Goal: Entertainment & Leisure: Consume media (video, audio)

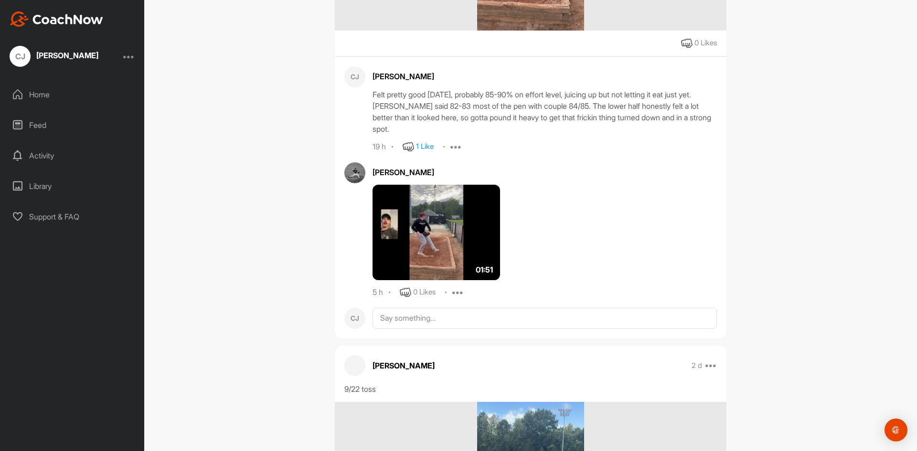
scroll to position [1337, 0]
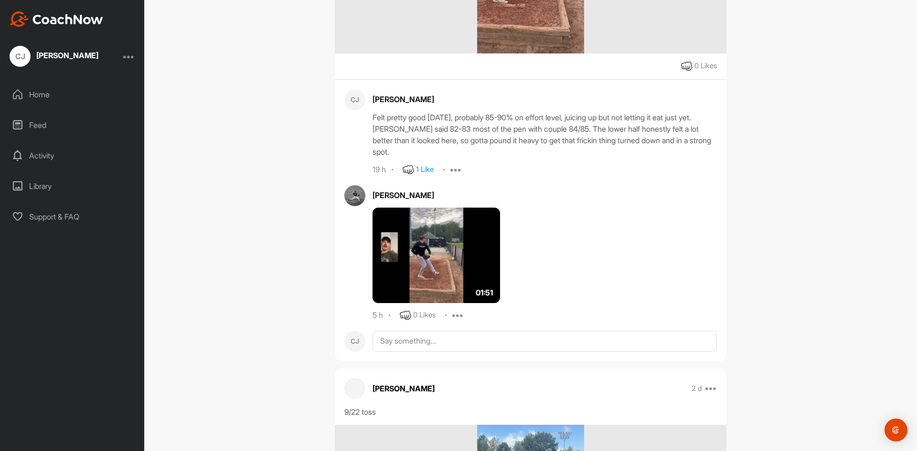
click at [446, 254] on img at bounding box center [435, 255] width 127 height 95
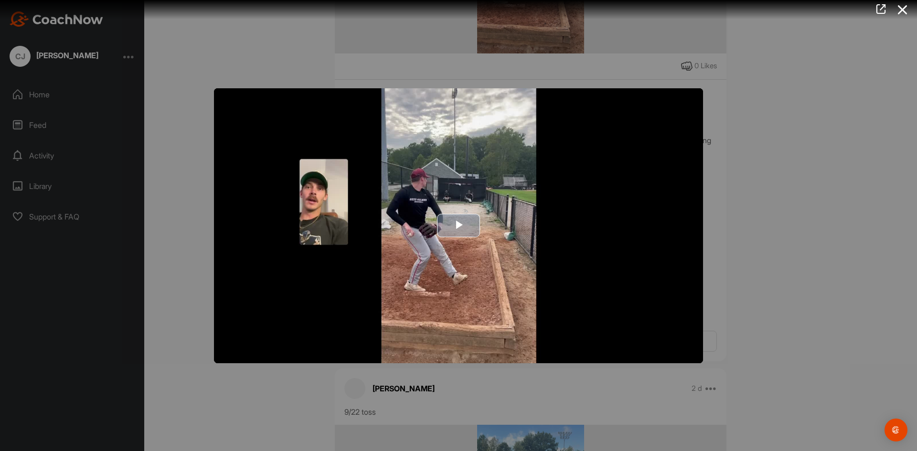
click at [465, 197] on img "Video Player" at bounding box center [458, 225] width 489 height 275
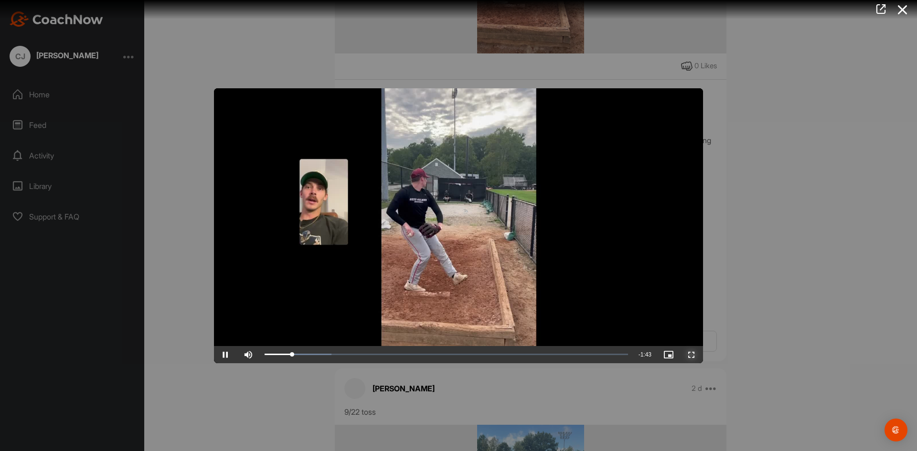
click at [689, 355] on span "Video Player" at bounding box center [691, 355] width 23 height 0
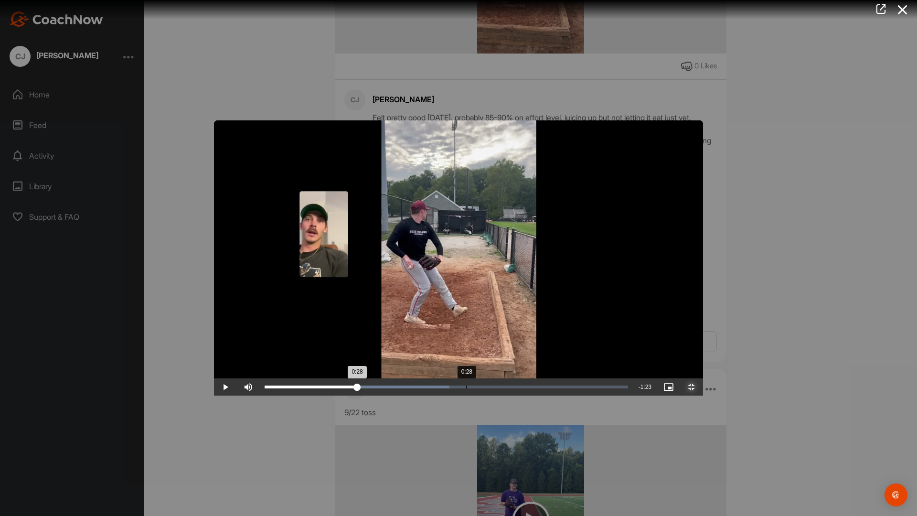
drag, startPoint x: 342, startPoint y: 515, endPoint x: 252, endPoint y: 515, distance: 90.2
click at [260, 395] on div "Loaded : 50.92% 0:28 0:28" at bounding box center [446, 386] width 373 height 17
click at [609, 388] on div "Loaded : 100.00% 0:46 1:51" at bounding box center [446, 386] width 363 height 3
click at [603, 371] on video "Video Player" at bounding box center [458, 257] width 489 height 275
click at [526, 301] on video "Video Player" at bounding box center [458, 257] width 489 height 275
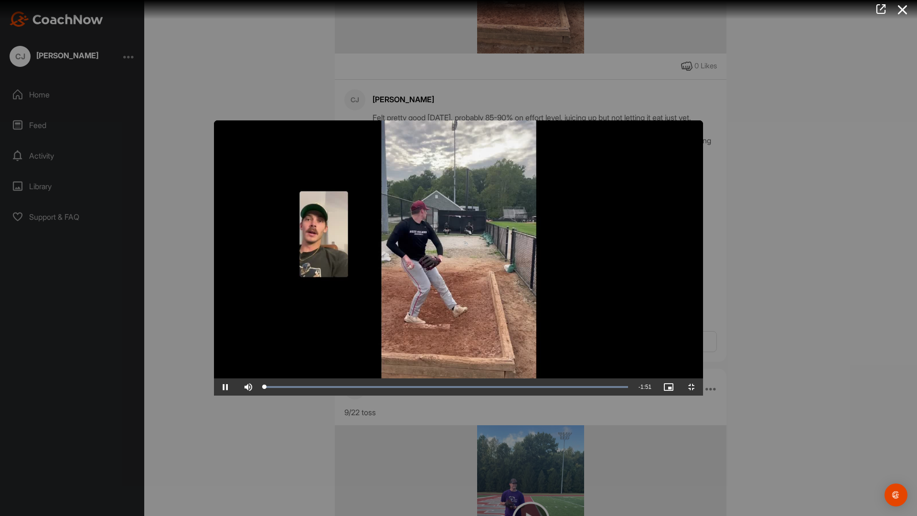
click at [528, 301] on video "Video Player" at bounding box center [458, 257] width 489 height 275
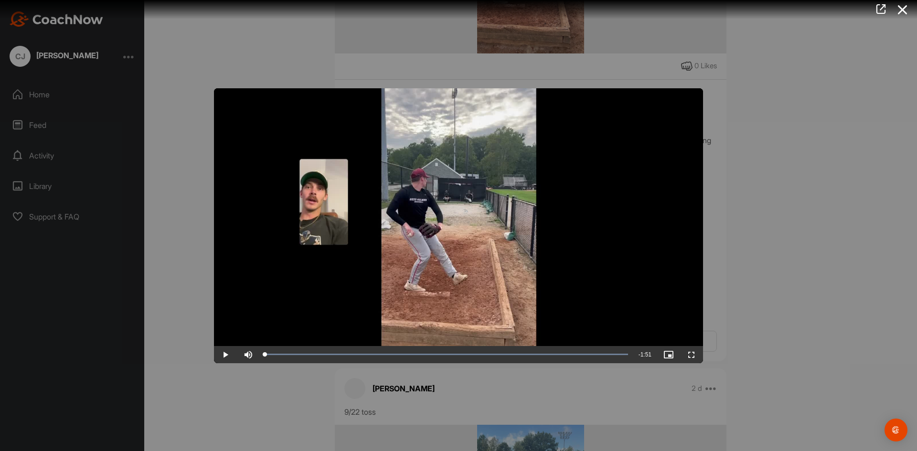
click at [504, 390] on div at bounding box center [458, 225] width 917 height 451
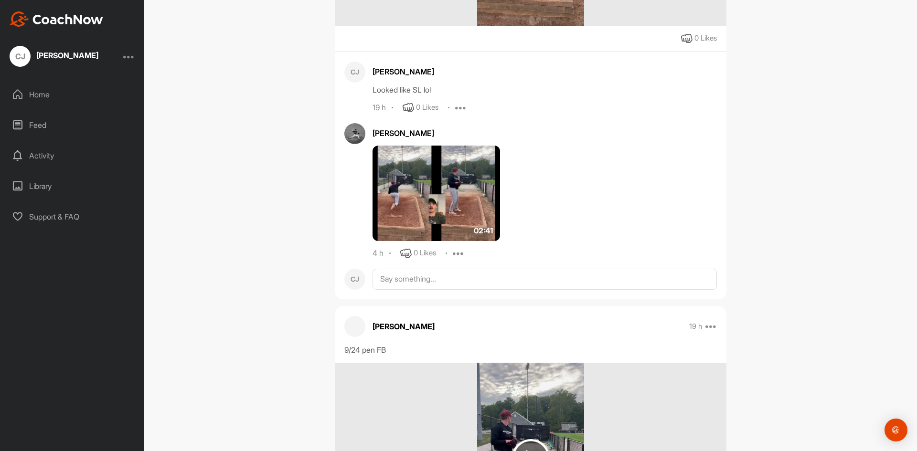
scroll to position [859, 0]
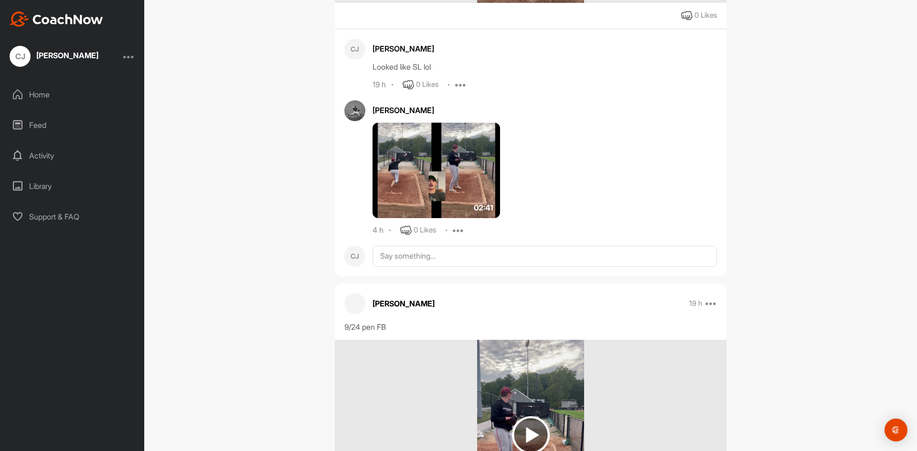
click at [450, 209] on img at bounding box center [435, 170] width 127 height 95
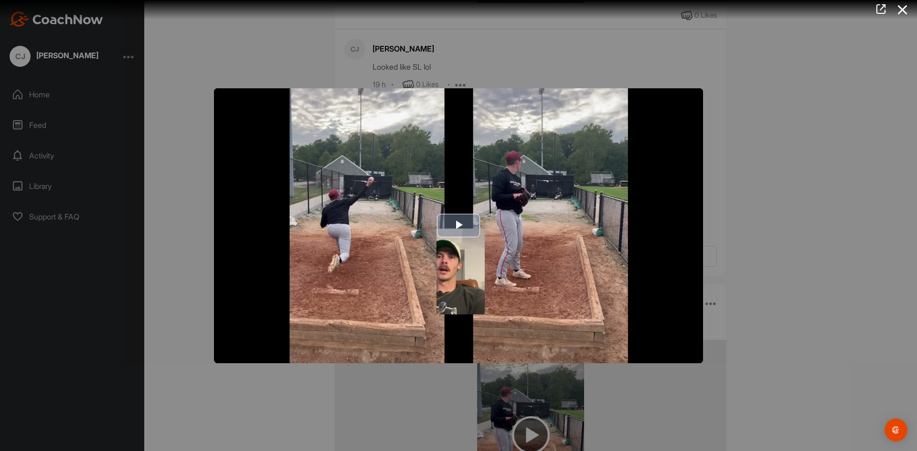
click at [458, 226] on span "Video Player" at bounding box center [458, 226] width 0 height 0
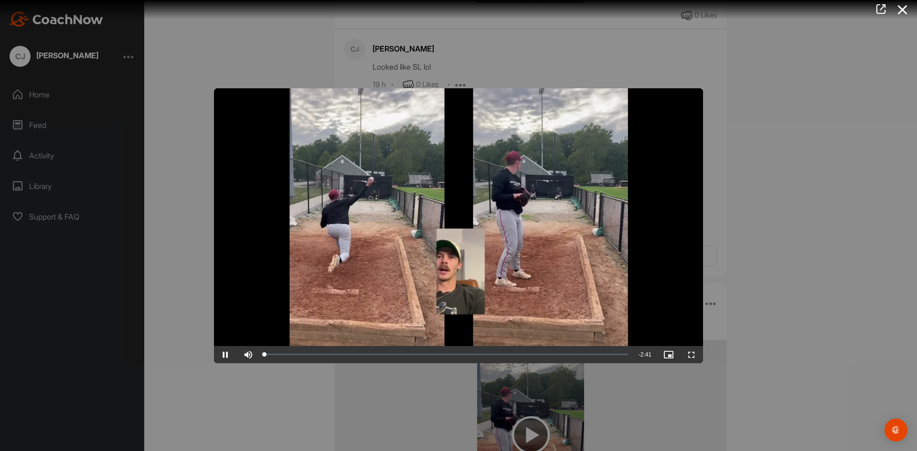
click at [462, 215] on video "Video Player" at bounding box center [458, 225] width 489 height 275
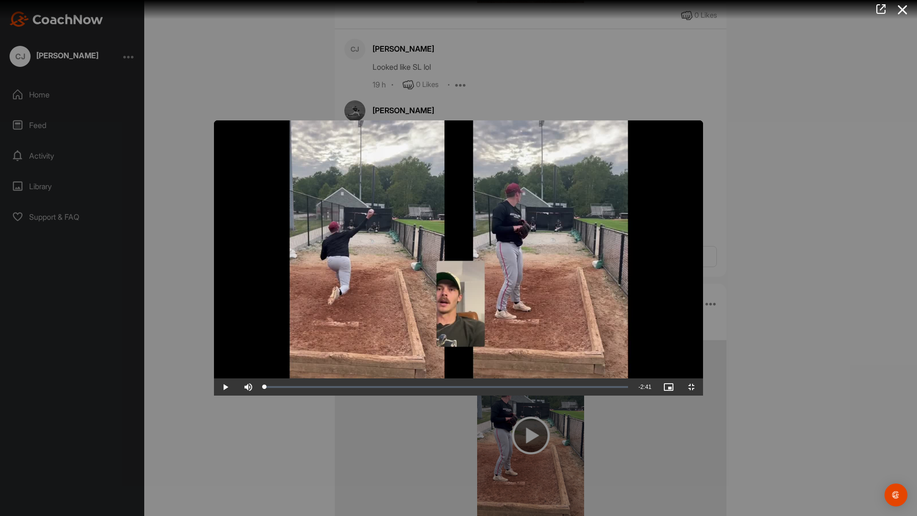
click at [462, 257] on video "Video Player" at bounding box center [458, 257] width 489 height 275
click at [456, 231] on video "Video Player" at bounding box center [458, 257] width 489 height 275
click at [437, 229] on video "Video Player" at bounding box center [458, 257] width 489 height 275
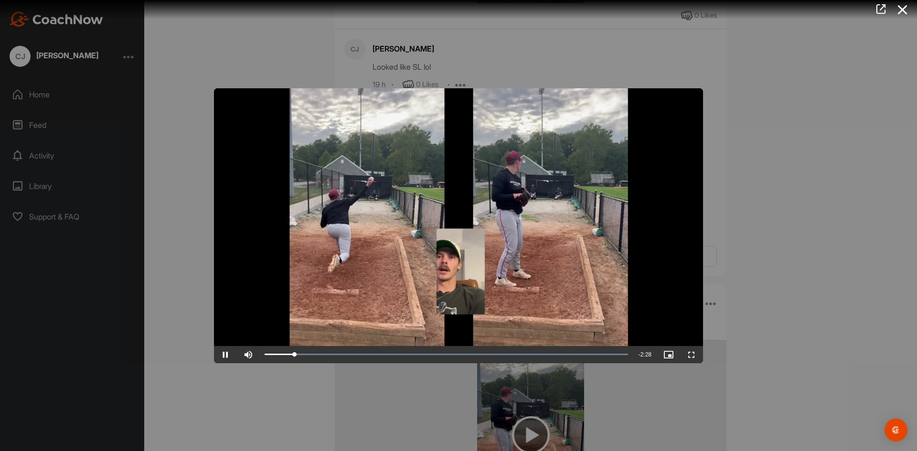
click at [461, 143] on video "Video Player" at bounding box center [458, 225] width 489 height 275
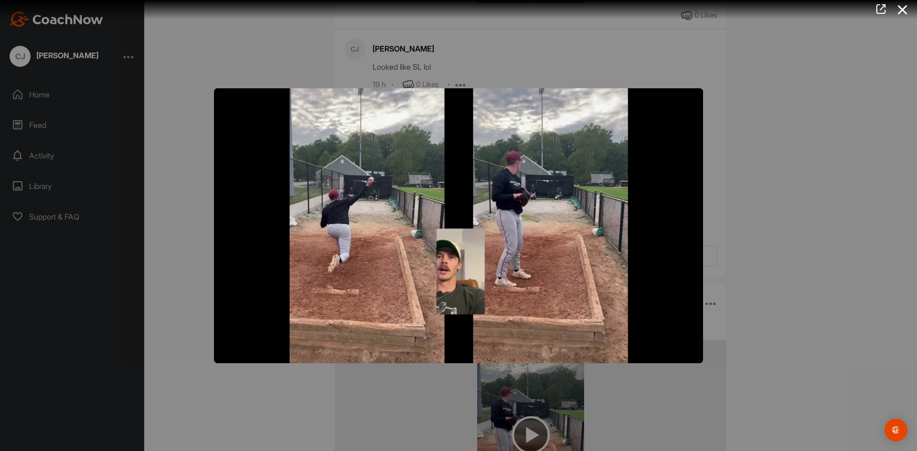
click at [461, 143] on video "Video Player" at bounding box center [458, 225] width 489 height 275
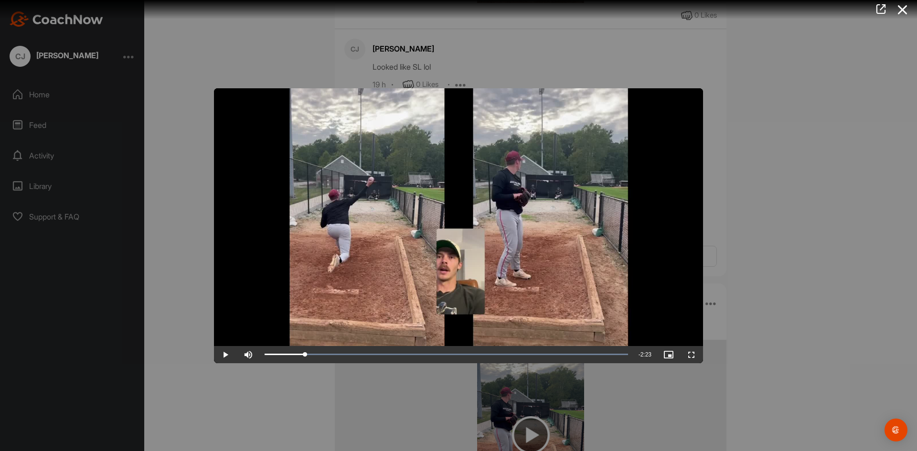
click at [800, 119] on div at bounding box center [458, 225] width 917 height 451
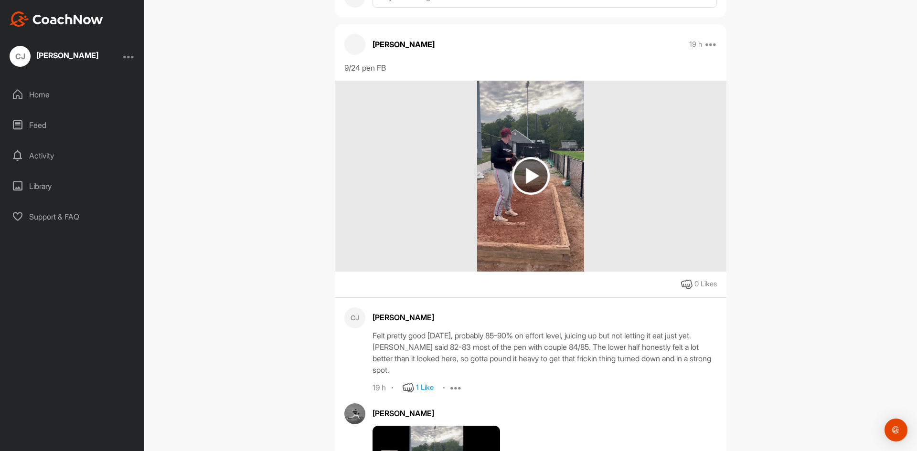
scroll to position [1146, 0]
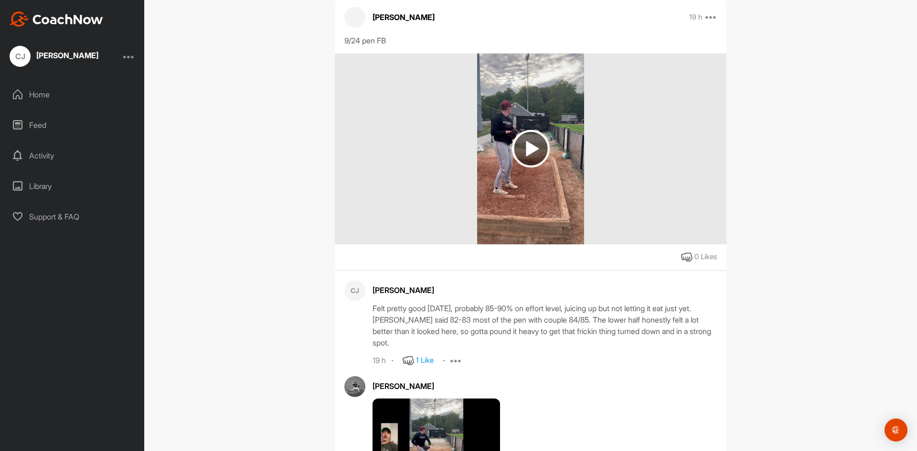
click at [557, 174] on img at bounding box center [530, 148] width 107 height 191
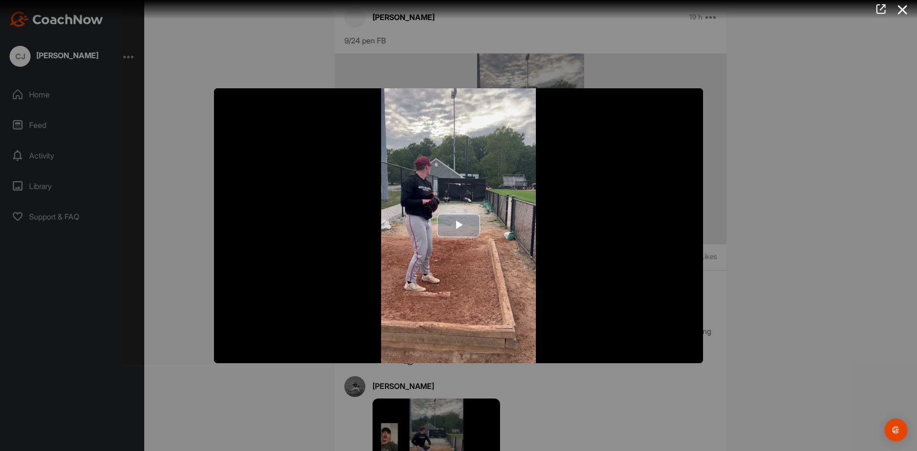
click at [664, 153] on img "Video Player" at bounding box center [458, 225] width 489 height 275
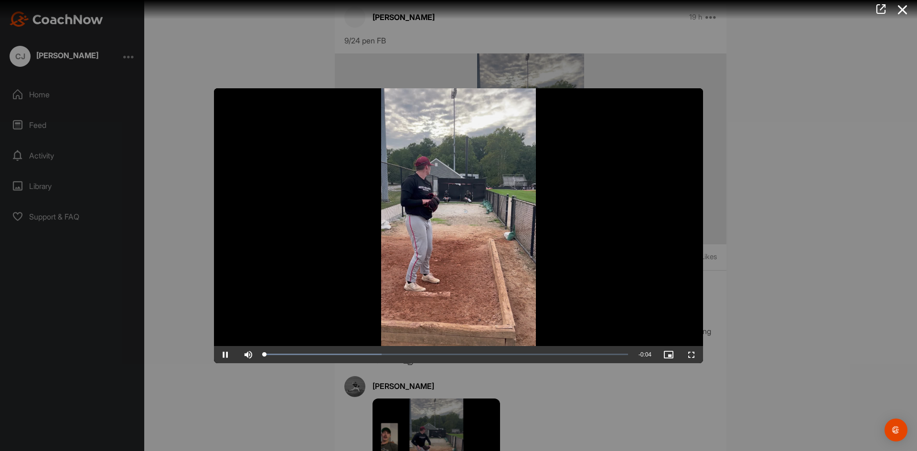
click at [722, 153] on div at bounding box center [458, 225] width 917 height 451
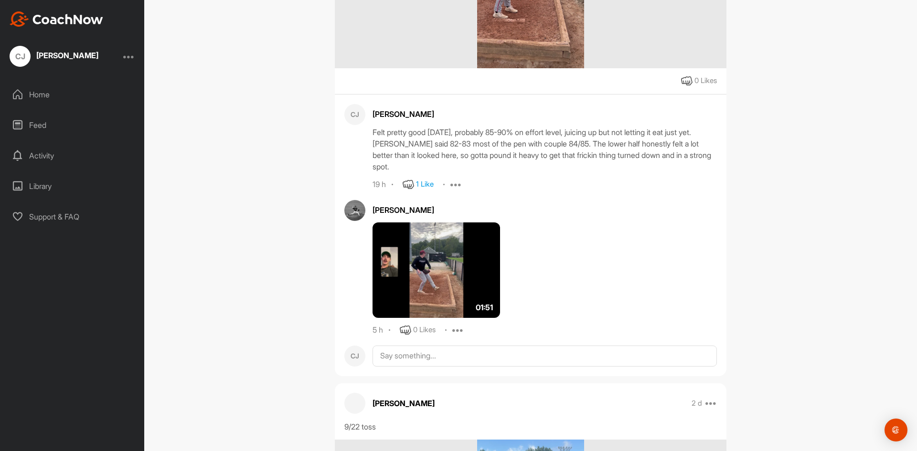
scroll to position [1528, 0]
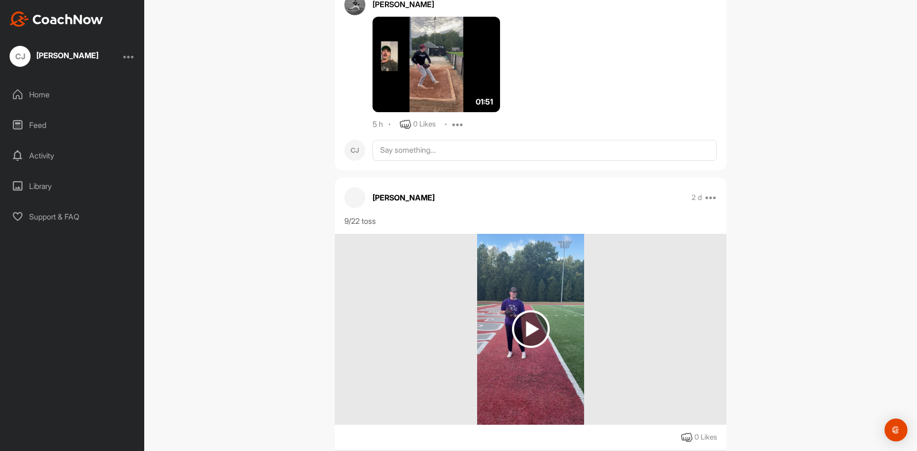
click at [422, 112] on img at bounding box center [435, 64] width 127 height 95
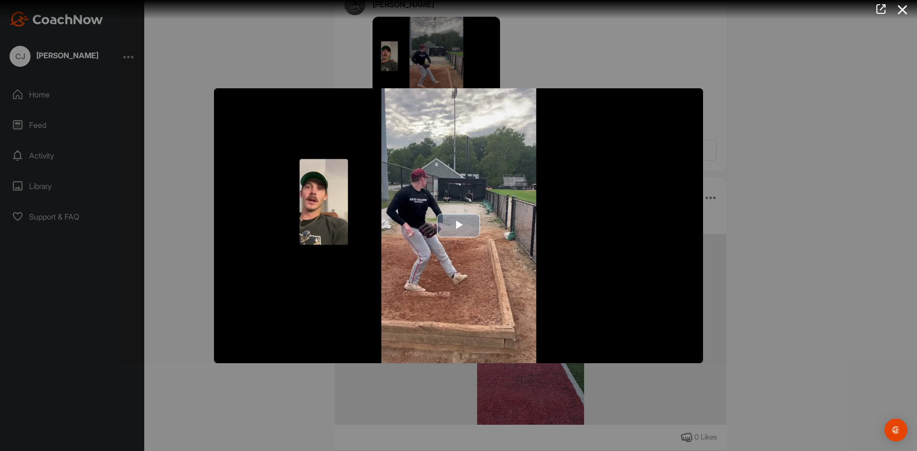
click at [508, 169] on img "Video Player" at bounding box center [458, 225] width 489 height 275
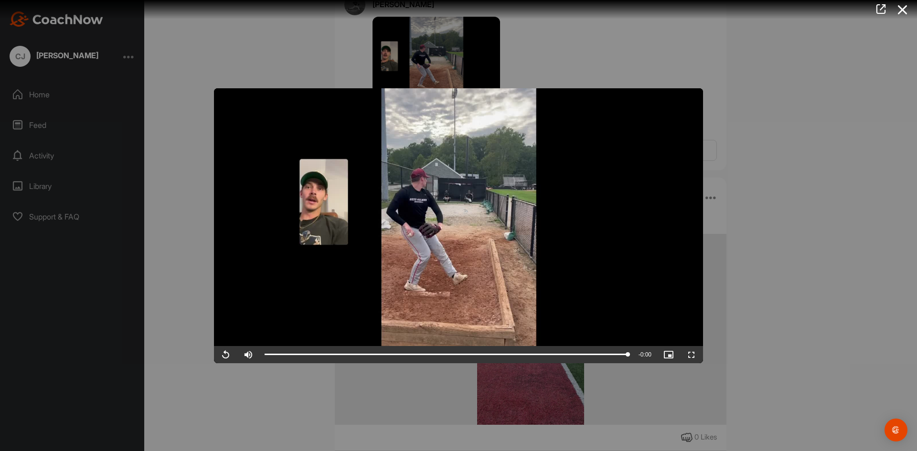
click at [800, 87] on div at bounding box center [458, 225] width 917 height 451
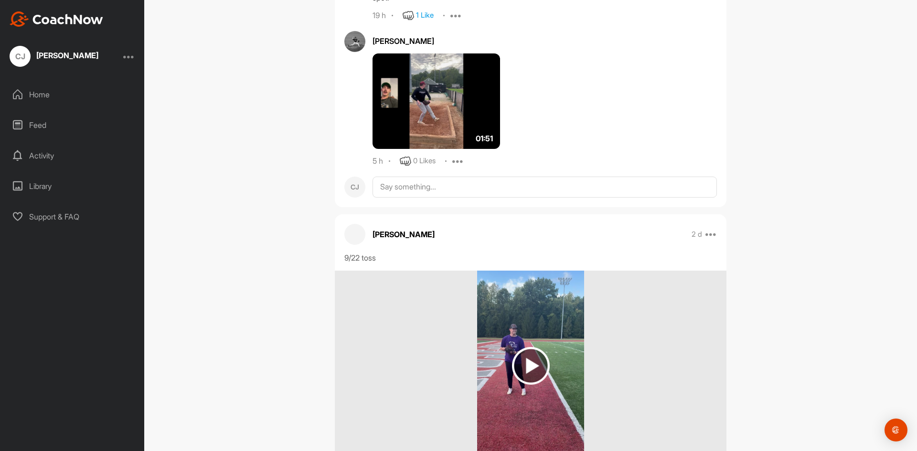
scroll to position [1491, 0]
